Goal: Task Accomplishment & Management: Complete application form

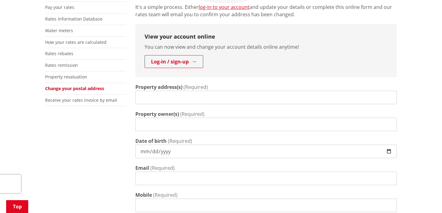
scroll to position [162, 0]
click at [229, 91] on input "Property address(s)" at bounding box center [265, 97] width 261 height 13
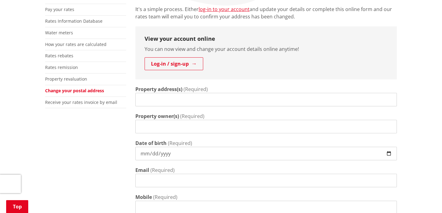
scroll to position [160, 0]
click at [193, 57] on link "Log-in / sign-up" at bounding box center [173, 63] width 59 height 13
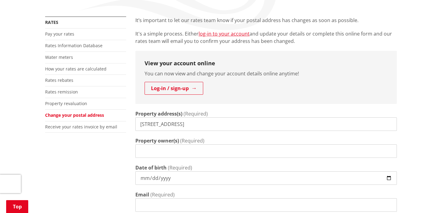
scroll to position [136, 0]
type input "29A Carrs Road"
click at [198, 144] on input "Property owner(s)" at bounding box center [265, 150] width 261 height 13
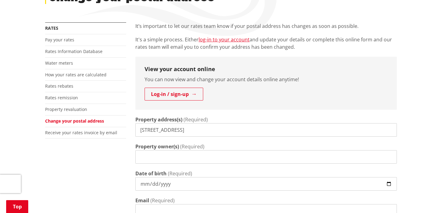
scroll to position [130, 0]
click at [239, 150] on input "Property owner(s)" at bounding box center [265, 156] width 261 height 13
type input "Benjamin and Celeste Slatter"
click at [210, 177] on input "Date of birth" at bounding box center [265, 183] width 261 height 13
click at [153, 177] on input "Date of birth" at bounding box center [265, 183] width 261 height 13
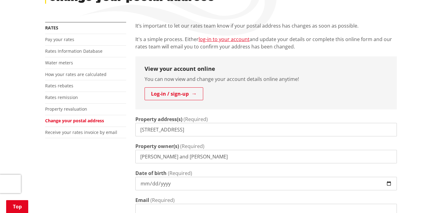
click at [165, 177] on input "Date of birth" at bounding box center [265, 183] width 261 height 13
type input "1986-10-01"
click at [211, 177] on input "1986-10-01" at bounding box center [265, 183] width 261 height 13
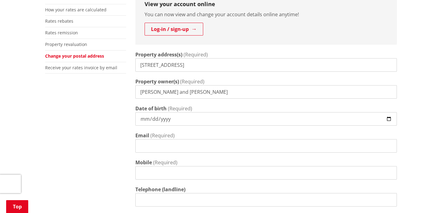
scroll to position [197, 0]
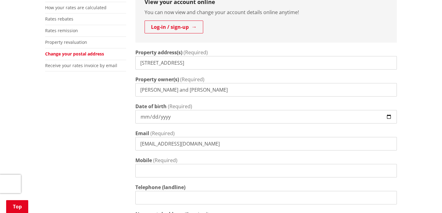
type input "bennyandceleste@gmail.com"
click at [178, 164] on input "Mobile" at bounding box center [265, 170] width 261 height 13
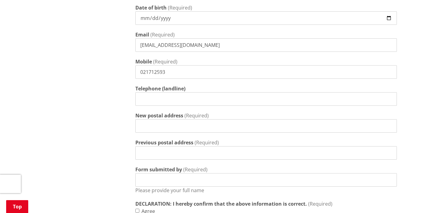
scroll to position [296, 0]
type input "021712593"
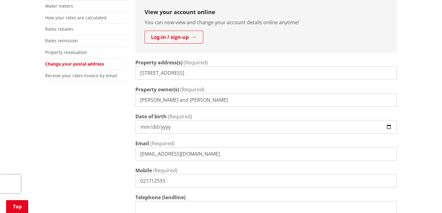
scroll to position [186, 0]
type input "10B Government Road, Raglan 3225"
click at [202, 67] on input "29A Carrs Road" at bounding box center [265, 73] width 261 height 13
type input "29A Carrs Road, Chartwell, Hamilton"
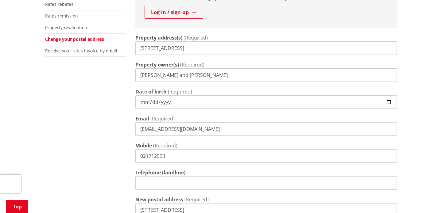
scroll to position [208, 0]
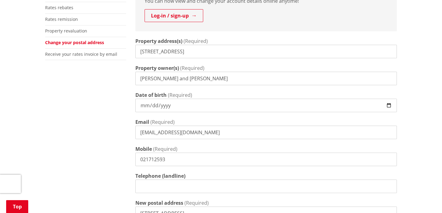
click at [186, 45] on input "29A Carrs Road, Chartwell, Hamilton" at bounding box center [265, 51] width 261 height 13
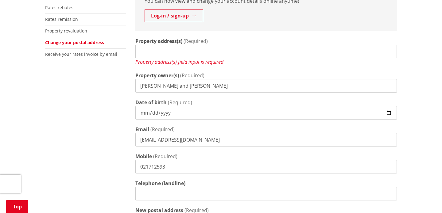
click at [190, 79] on input "Benjamin and Celeste Slatter" at bounding box center [265, 85] width 261 height 13
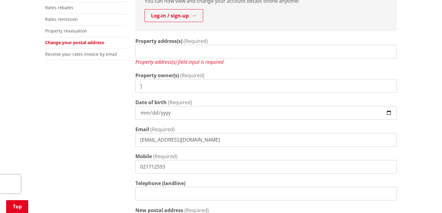
type input "]"
click at [171, 106] on input "1986-10-01" at bounding box center [265, 112] width 261 height 13
click at [205, 133] on input "bennyandceleste@gmail.com" at bounding box center [265, 139] width 261 height 13
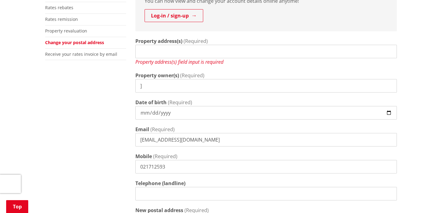
click at [205, 133] on input "bennyandceleste@gmail.com" at bounding box center [265, 139] width 261 height 13
type input "\"
